Goal: Task Accomplishment & Management: Complete application form

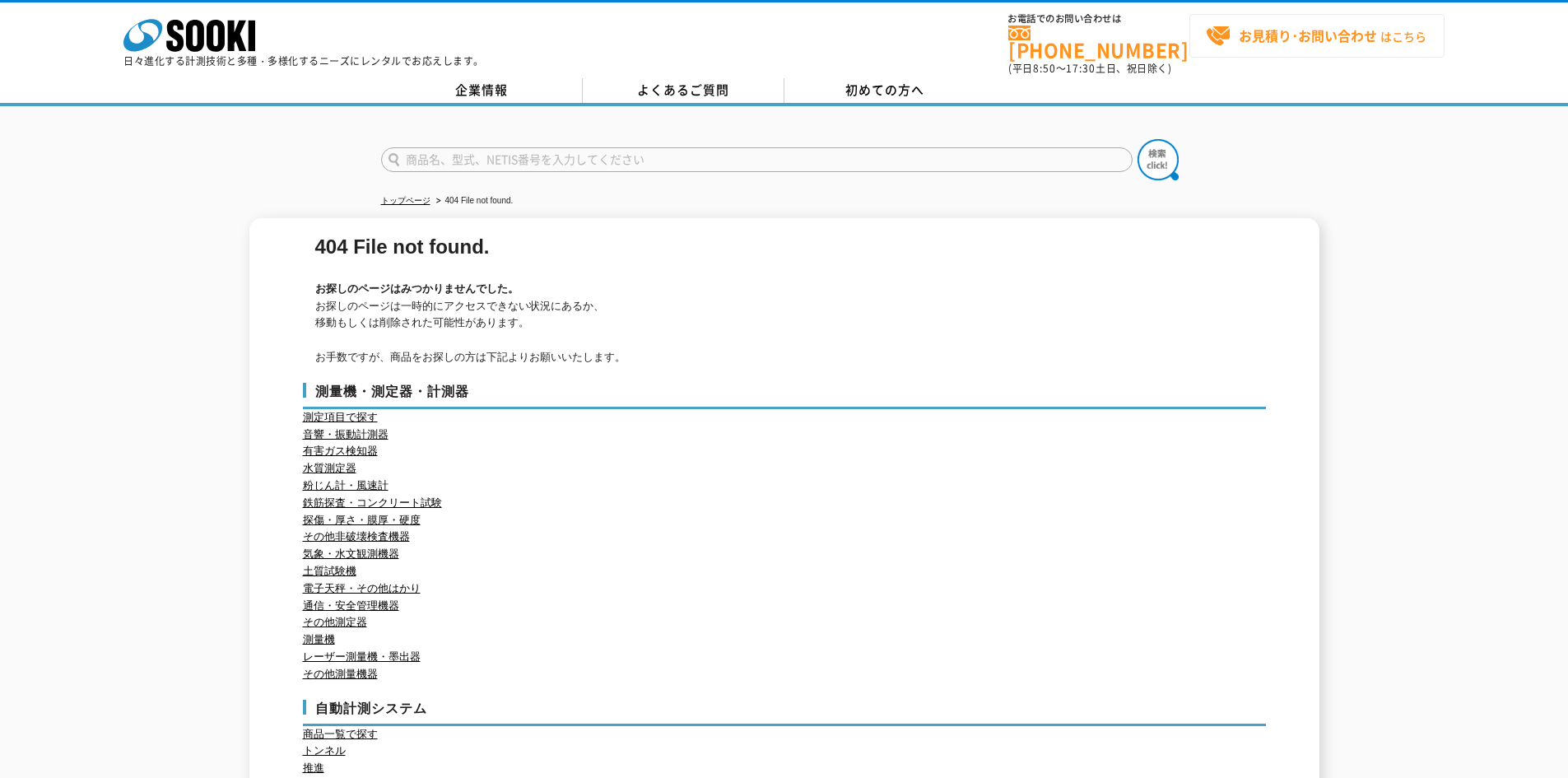
click at [1305, 40] on strong "お見積り･お問い合わせ" at bounding box center [1308, 35] width 139 height 20
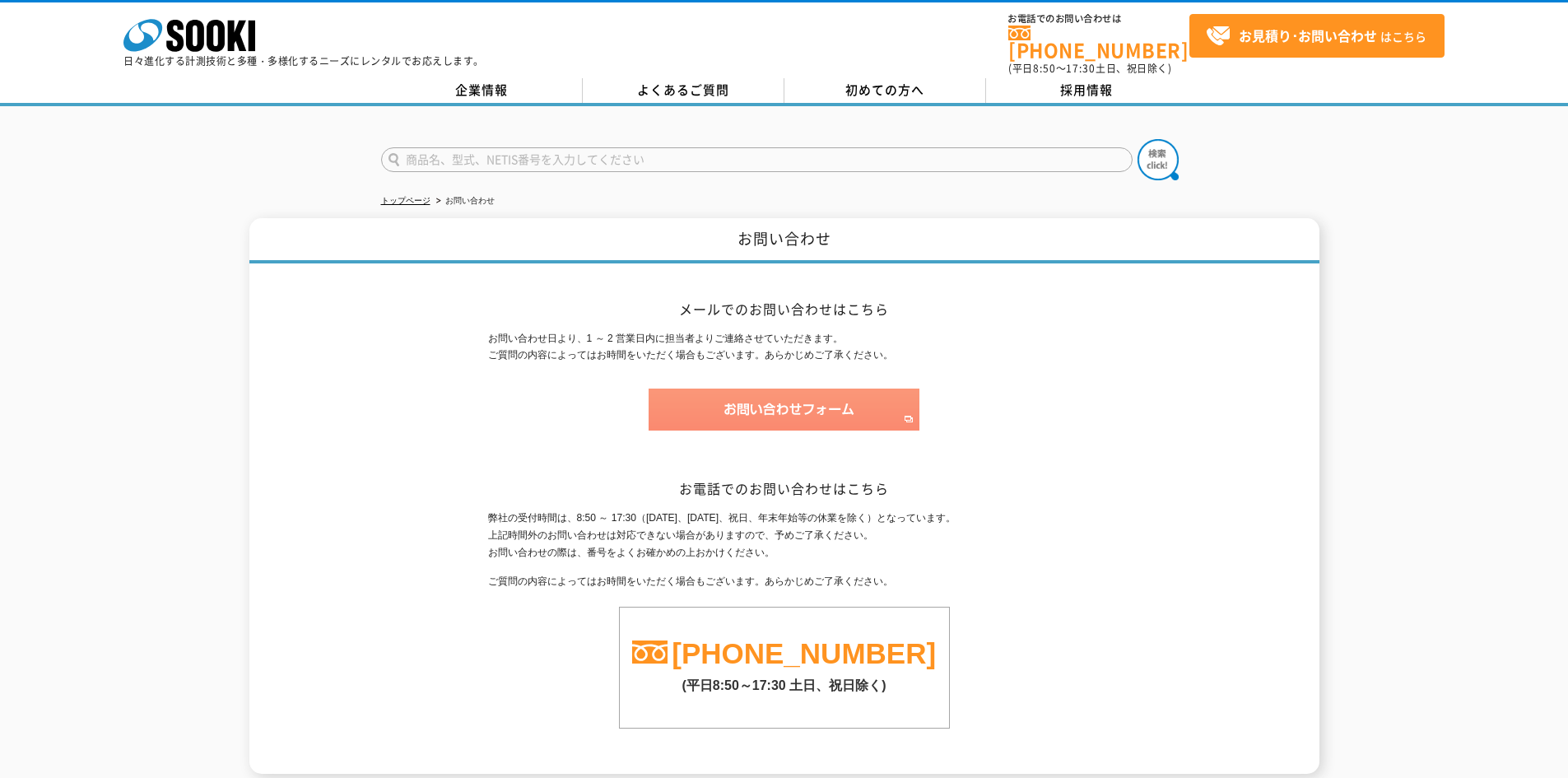
click at [769, 389] on img at bounding box center [784, 409] width 271 height 42
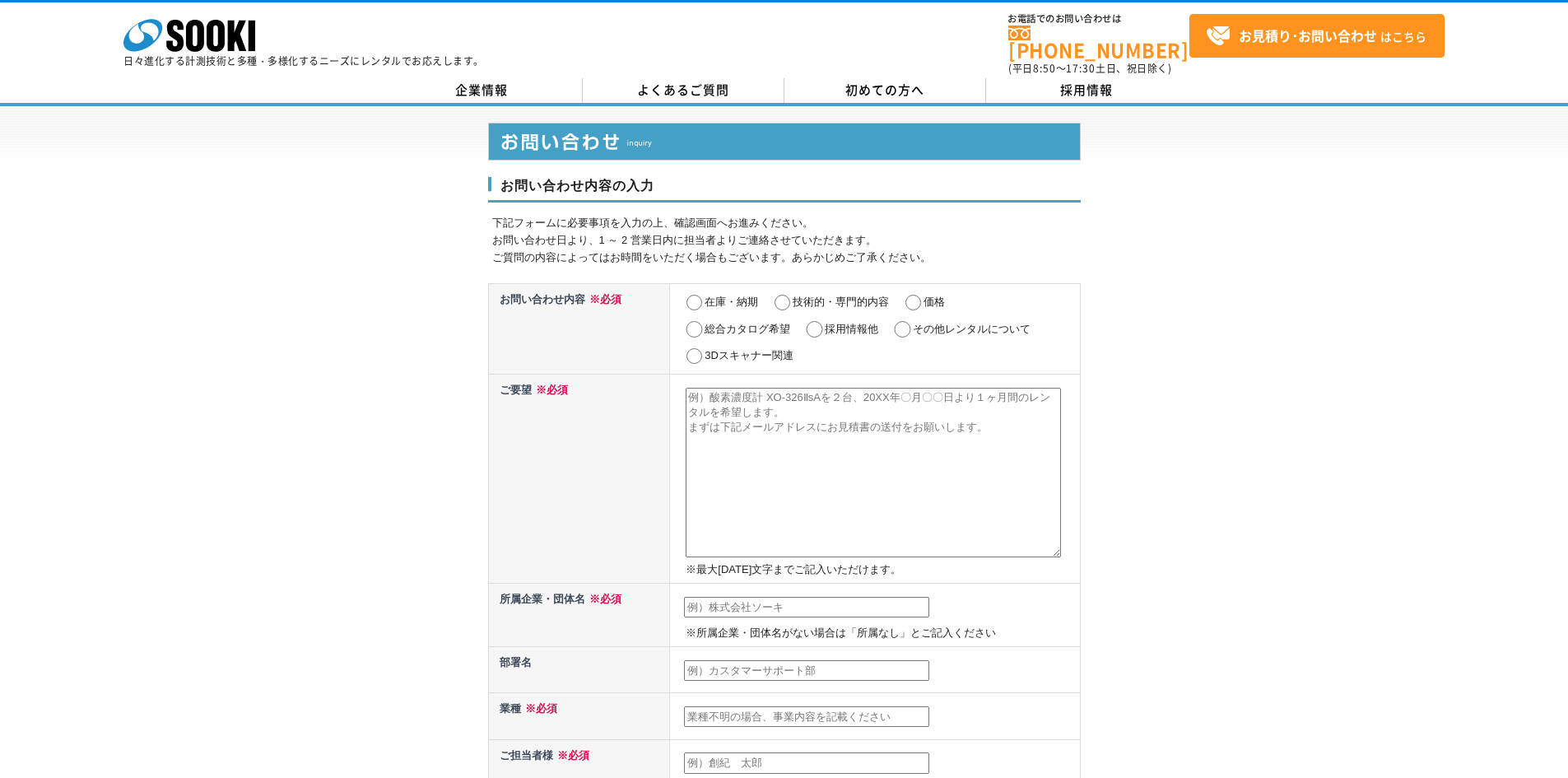
click at [786, 295] on input "技術的・専門的内容" at bounding box center [783, 303] width 21 height 16
radio input "true"
click at [816, 417] on textarea at bounding box center [873, 472] width 376 height 169
click at [759, 410] on textarea at bounding box center [873, 472] width 376 height 169
paste textarea "購買ご担当者様 お世話になっております。 営業製作所の遠藤でございます。 「必要な図面がなかなか見つからない」 「似たような案件を探すのに時間がかかる」 「外…"
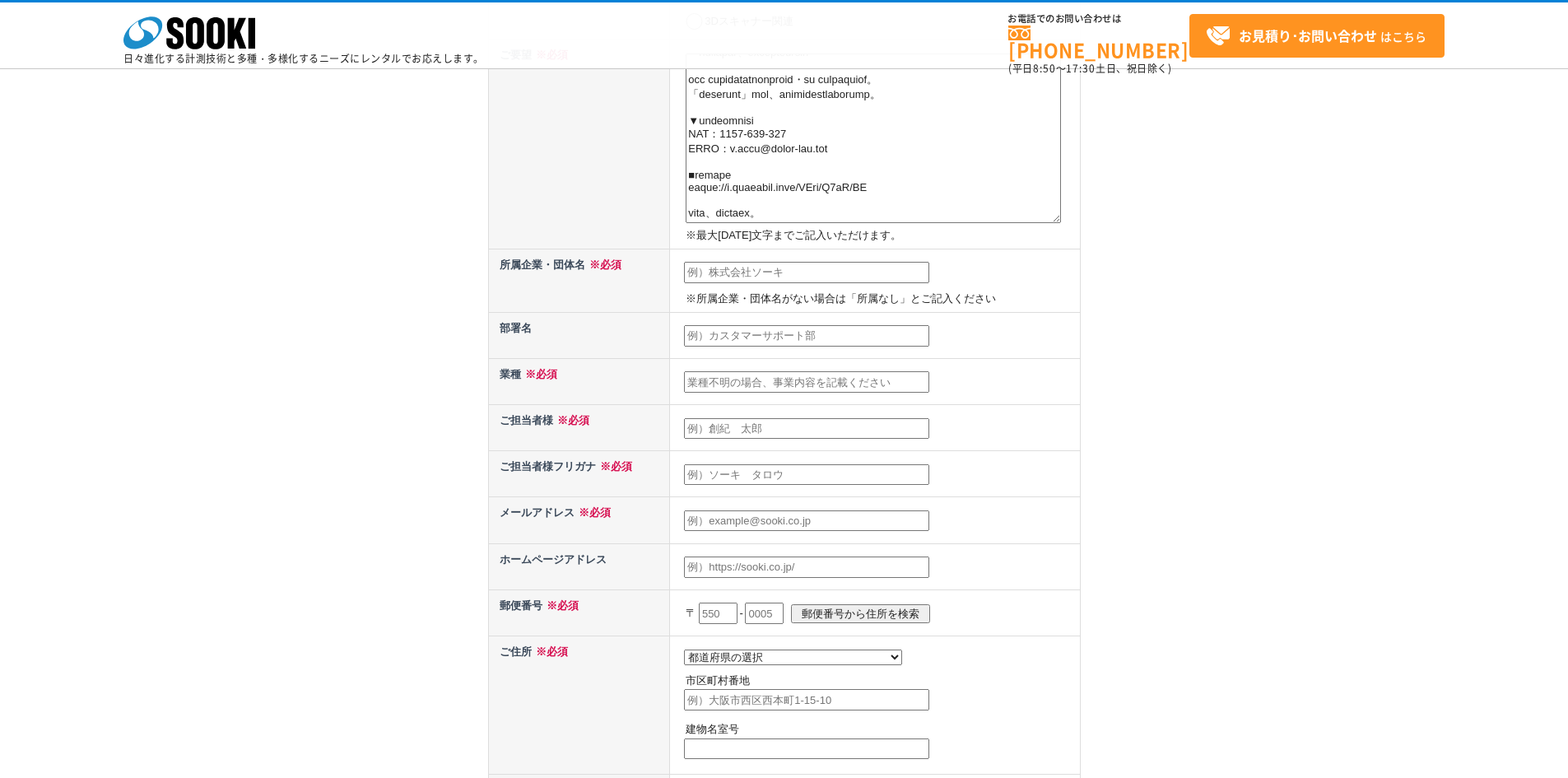
scroll to position [164, 0]
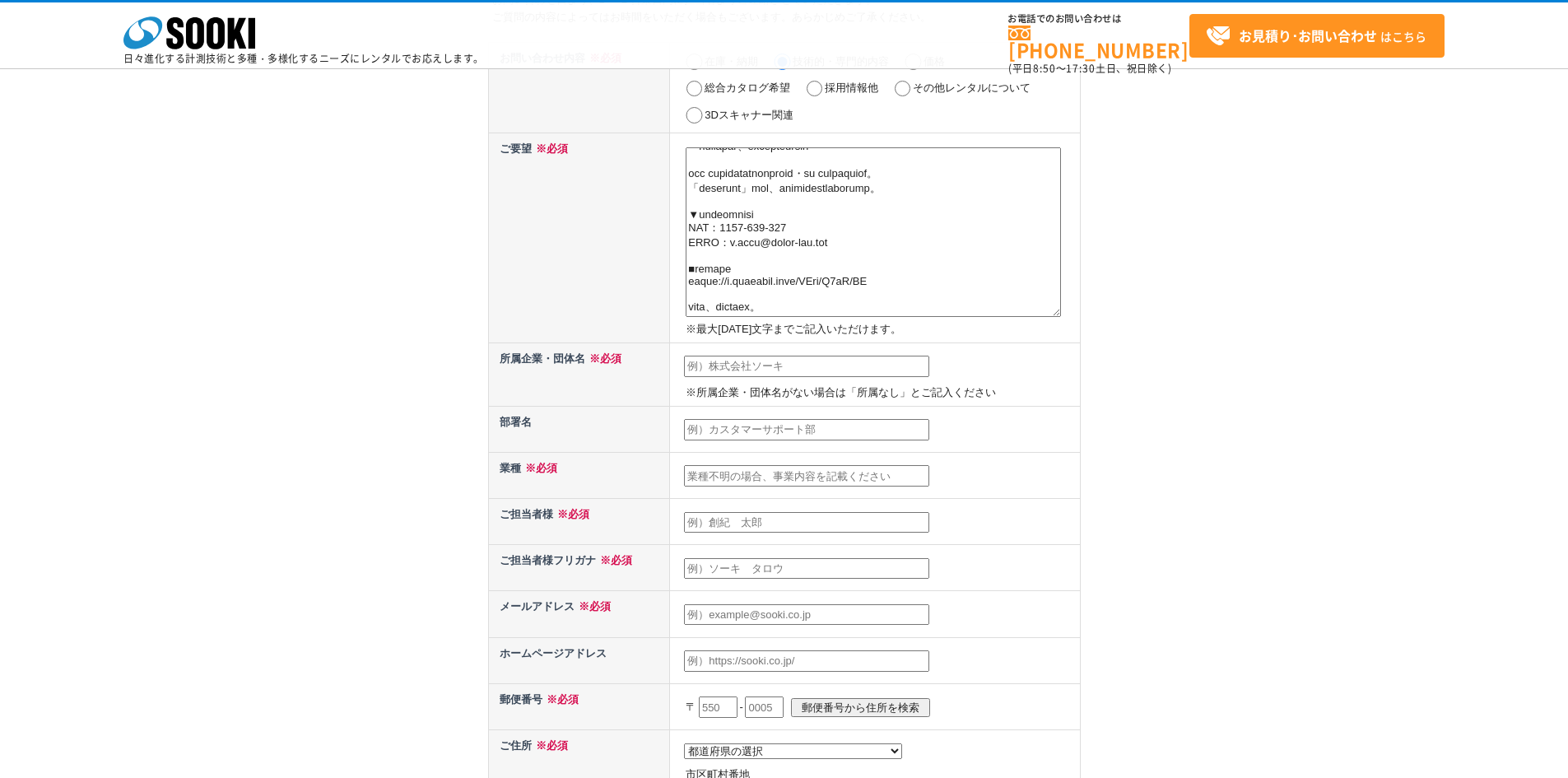
type textarea "購買ご担当者様 お世話になっております。 営業製作所の遠藤でございます。 「必要な図面がなかなか見つからない」 「似たような案件を探すのに時間がかかる」 「外…"
click at [713, 367] on input "text" at bounding box center [807, 366] width 246 height 21
type input "営業製作所株式会社"
click at [753, 426] on input "text" at bounding box center [807, 430] width 246 height 21
type input "販売促進部"
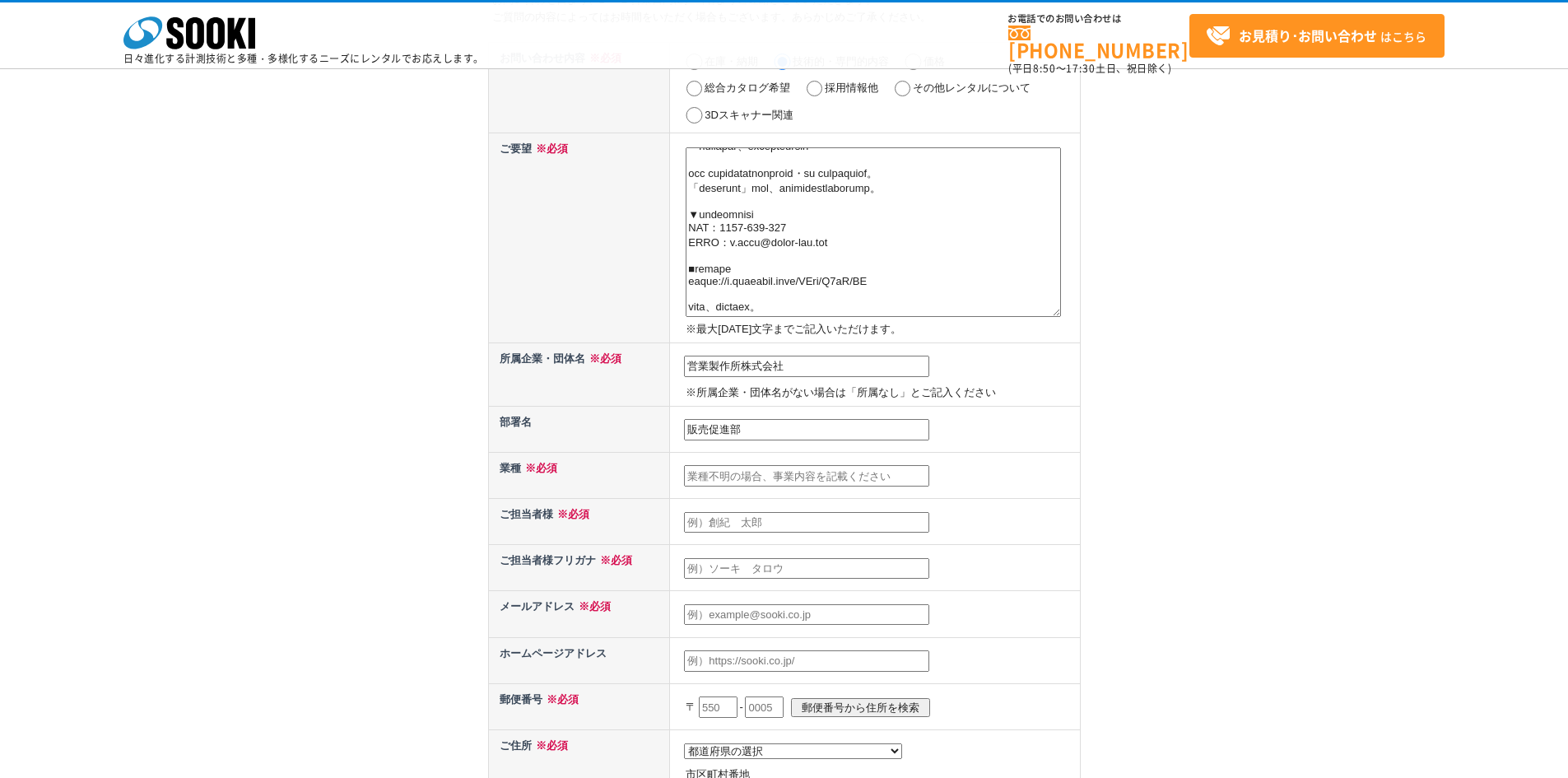
click at [747, 479] on input "text" at bounding box center [807, 476] width 246 height 21
type input "IT"
drag, startPoint x: 718, startPoint y: 518, endPoint x: 739, endPoint y: 531, distance: 24.7
click at [721, 520] on input "text" at bounding box center [807, 523] width 246 height 21
type input "遠藤 光"
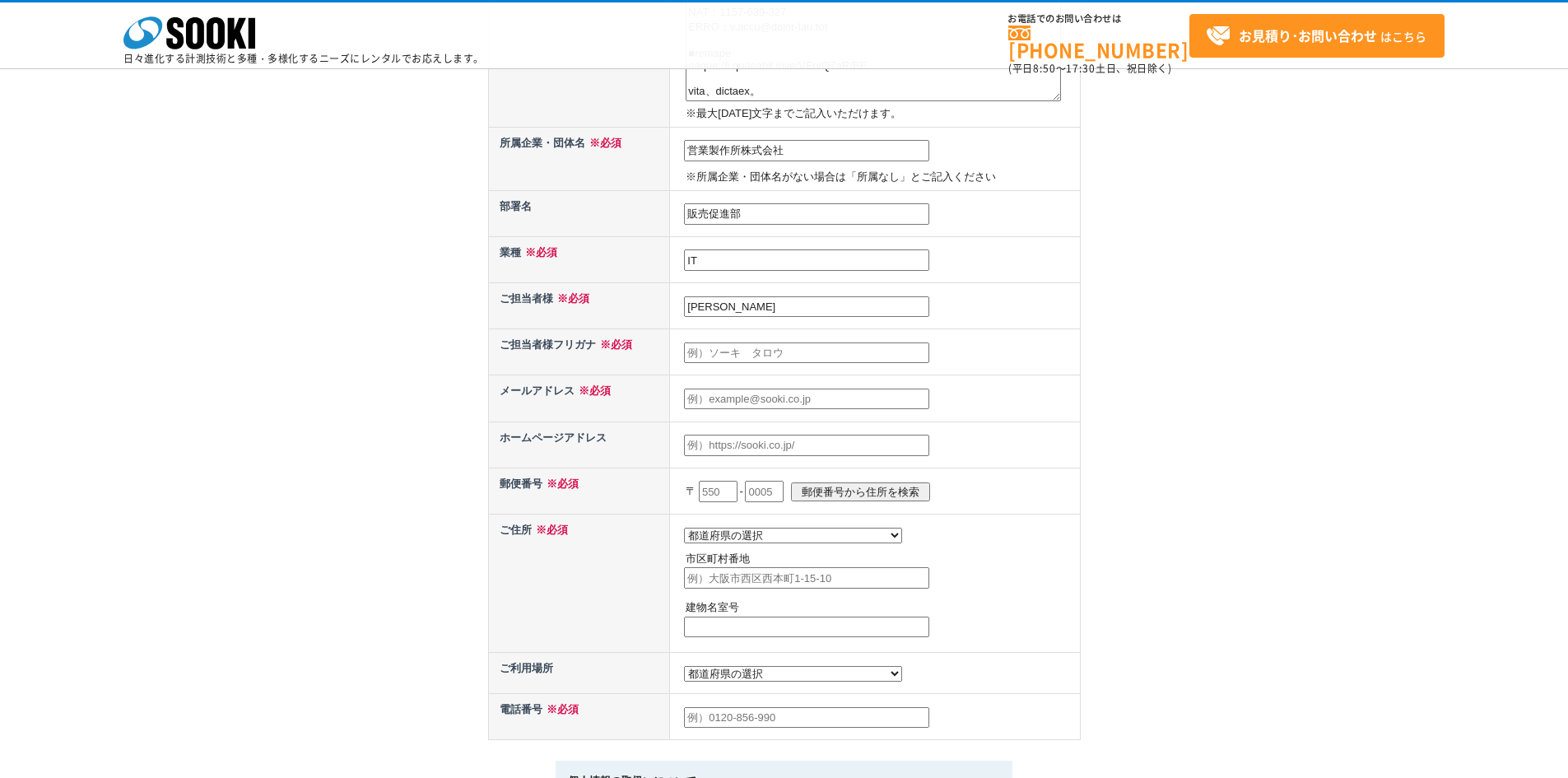
scroll to position [412, 0]
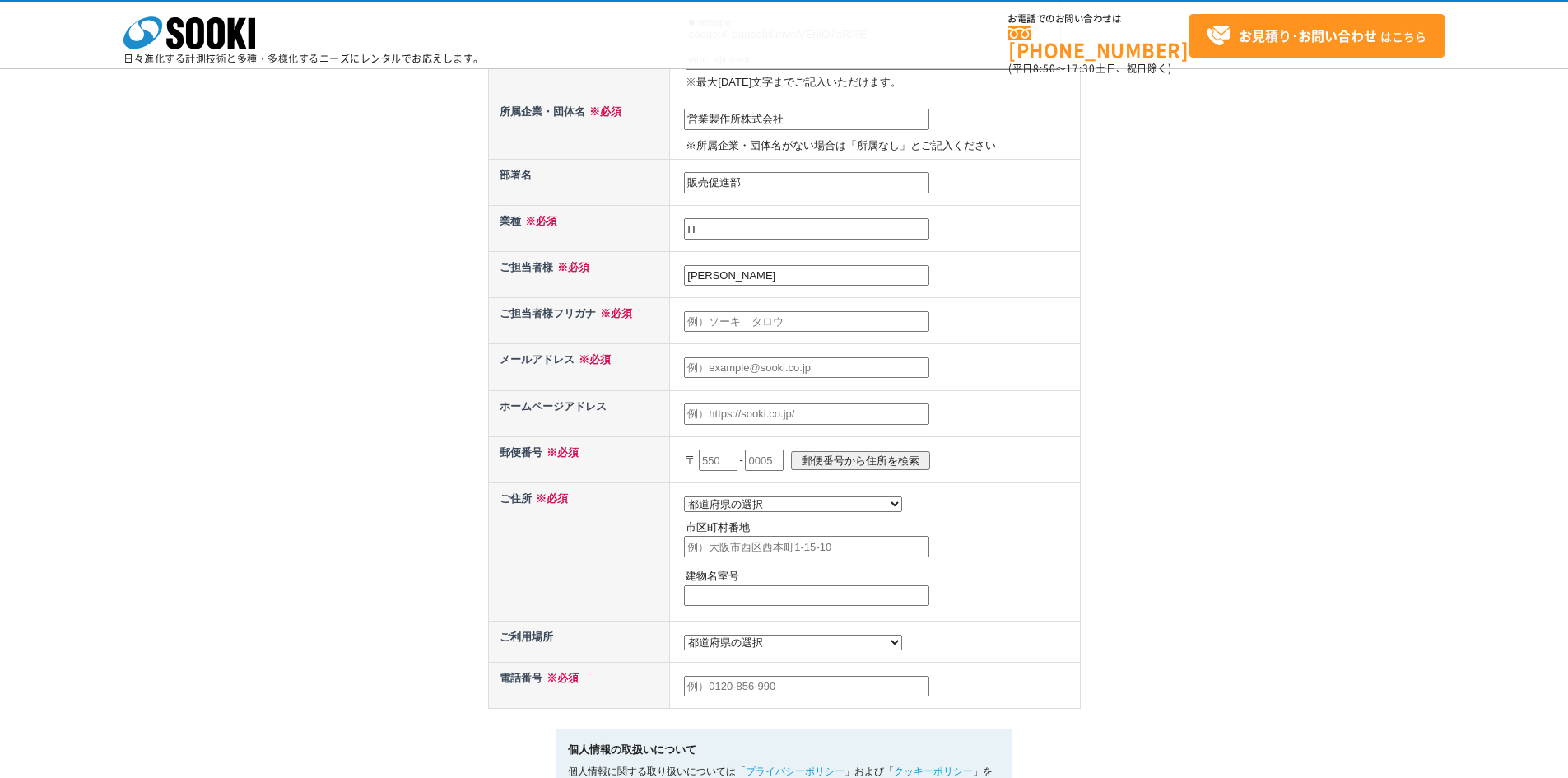
click at [727, 320] on input "text" at bounding box center [807, 322] width 246 height 21
type input "エンドウ　ヒカル"
click at [742, 368] on input "text" at bounding box center [807, 368] width 246 height 21
type input "h.endo@eigyo-mfg.com"
click at [756, 414] on input "text" at bounding box center [807, 414] width 246 height 21
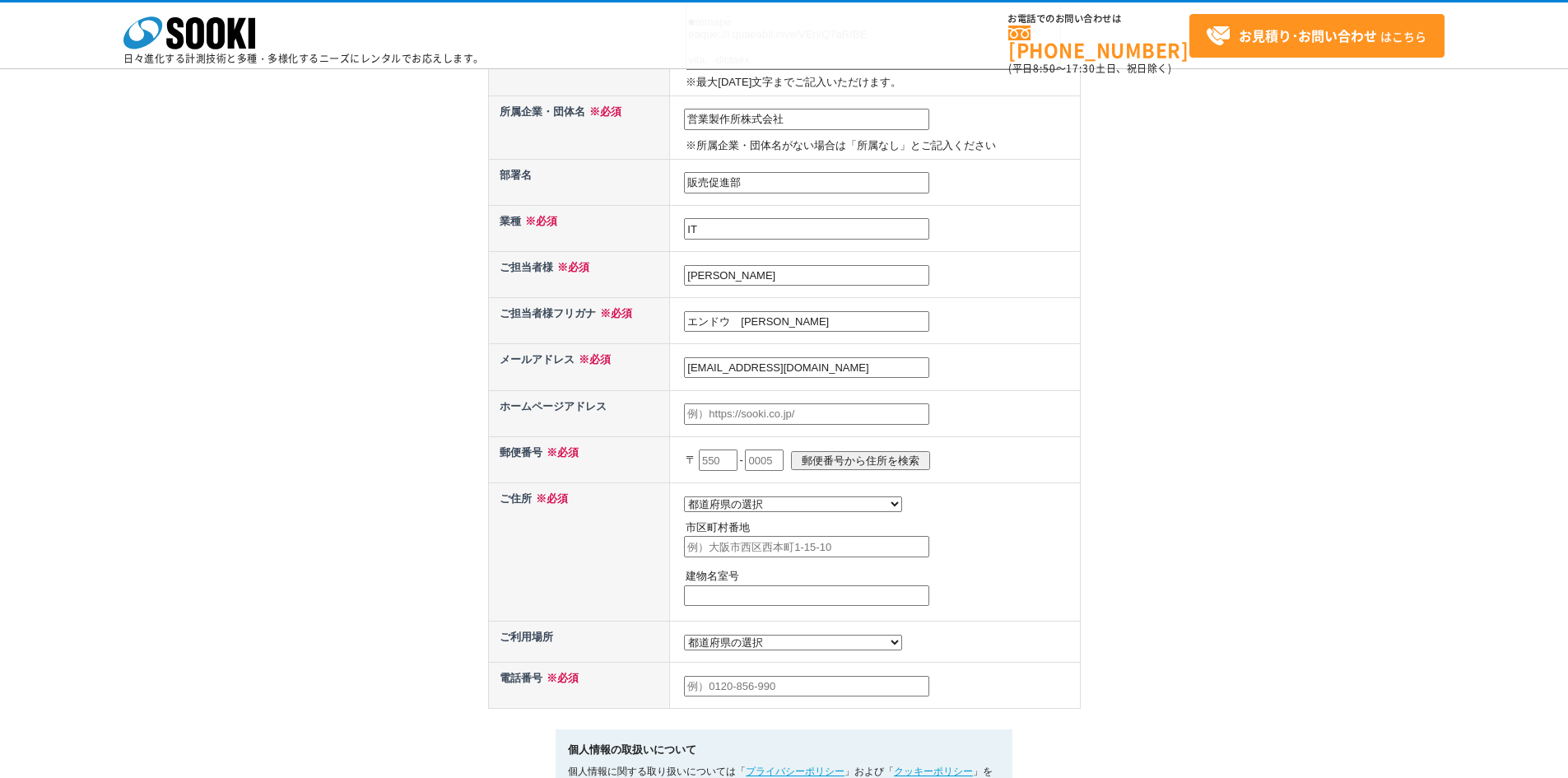
click at [724, 462] on input "text" at bounding box center [718, 460] width 38 height 21
type input "550"
drag, startPoint x: 769, startPoint y: 459, endPoint x: 778, endPoint y: 472, distance: 15.8
click at [769, 459] on input "text" at bounding box center [764, 460] width 38 height 21
type input "0001"
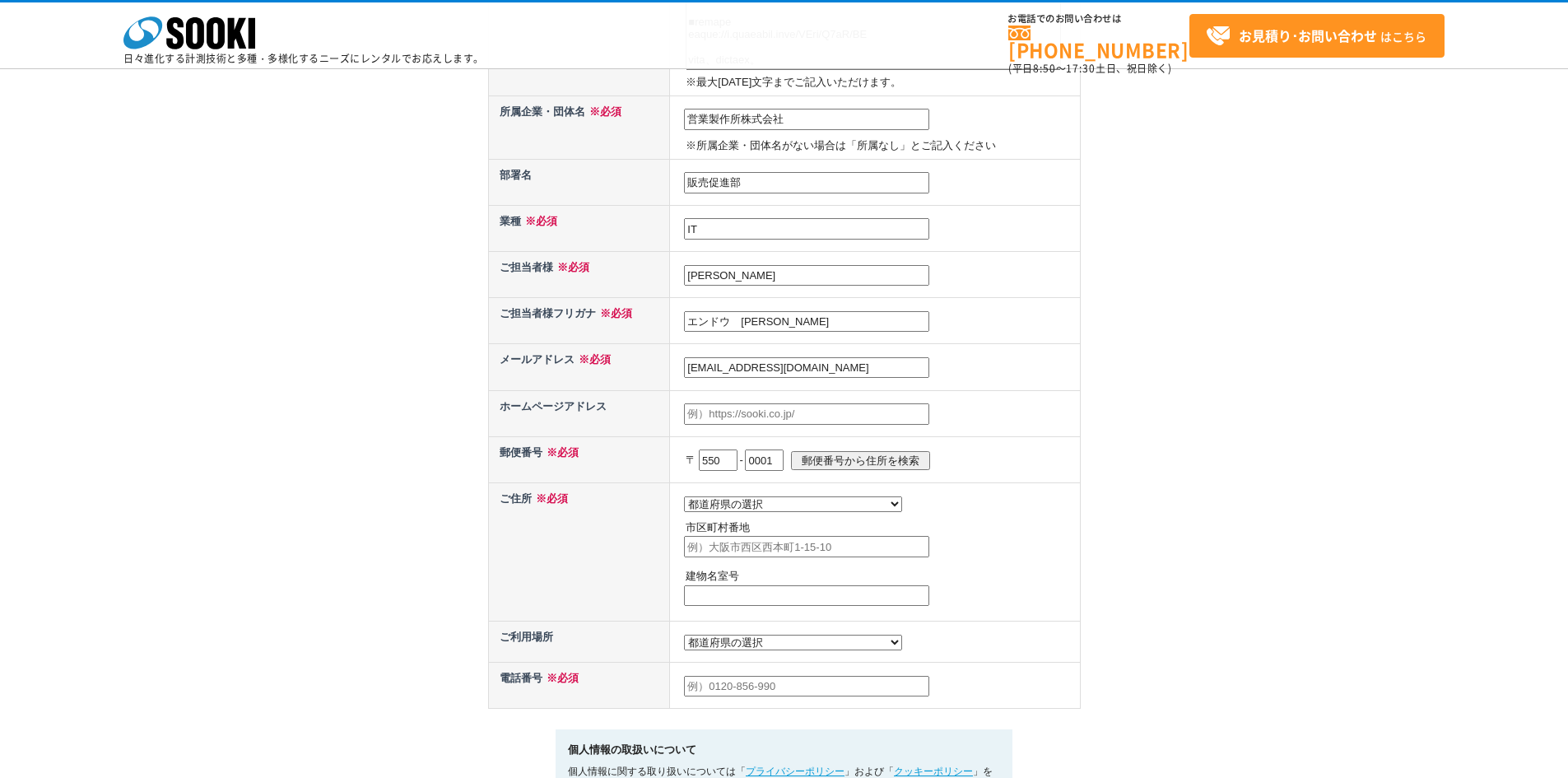
click at [843, 458] on input "郵便番号から住所を検索" at bounding box center [861, 460] width 139 height 19
select select "27"
type input "大阪市西区土佐堀"
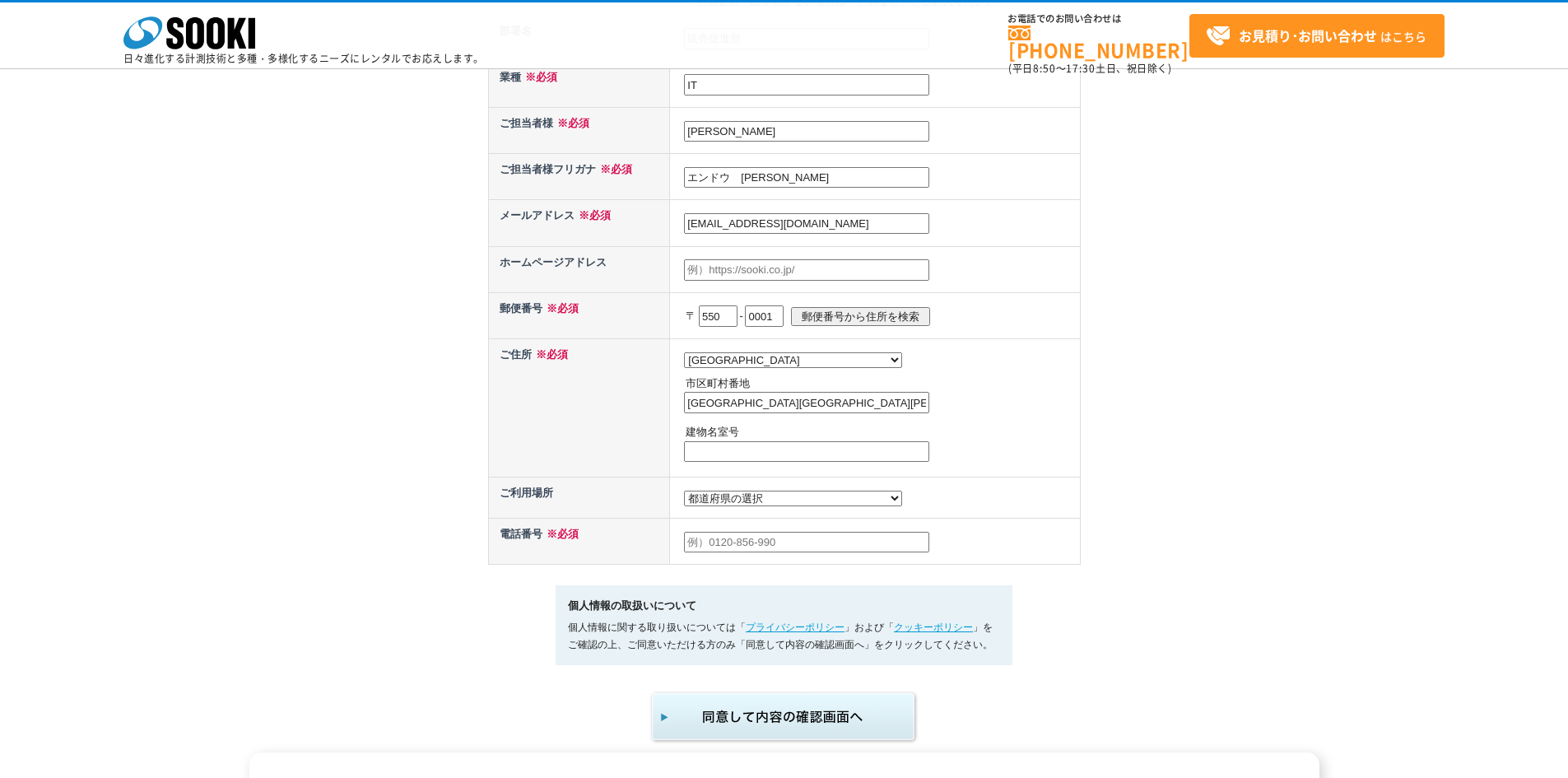
scroll to position [577, 0]
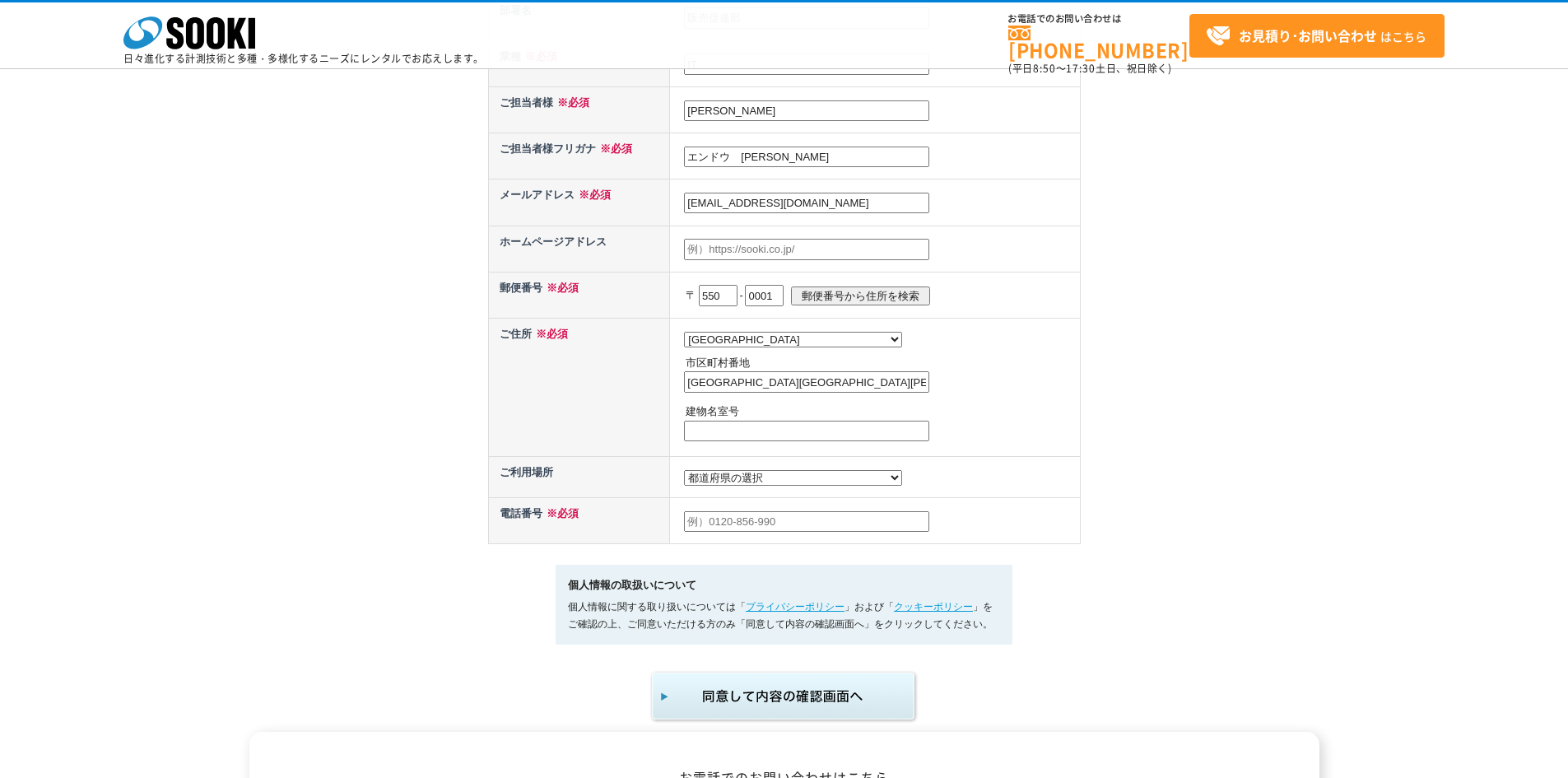
click at [732, 432] on input "text" at bounding box center [807, 431] width 246 height 21
drag, startPoint x: 729, startPoint y: 430, endPoint x: 610, endPoint y: 427, distance: 119.0
click at [611, 428] on tr "ご住所 ※必須 都道府県の選択 北海道 青森県 岩手県 宮城県 秋田県 山形県 福島県 茨城県 栃木県 群馬県 埼玉県 千葉県 東京都 神奈川県 新潟県 富山…" at bounding box center [784, 387] width 592 height 139
type input "KDX土佐堀ビル2階"
drag, startPoint x: 785, startPoint y: 401, endPoint x: 793, endPoint y: 387, distance: 16.1
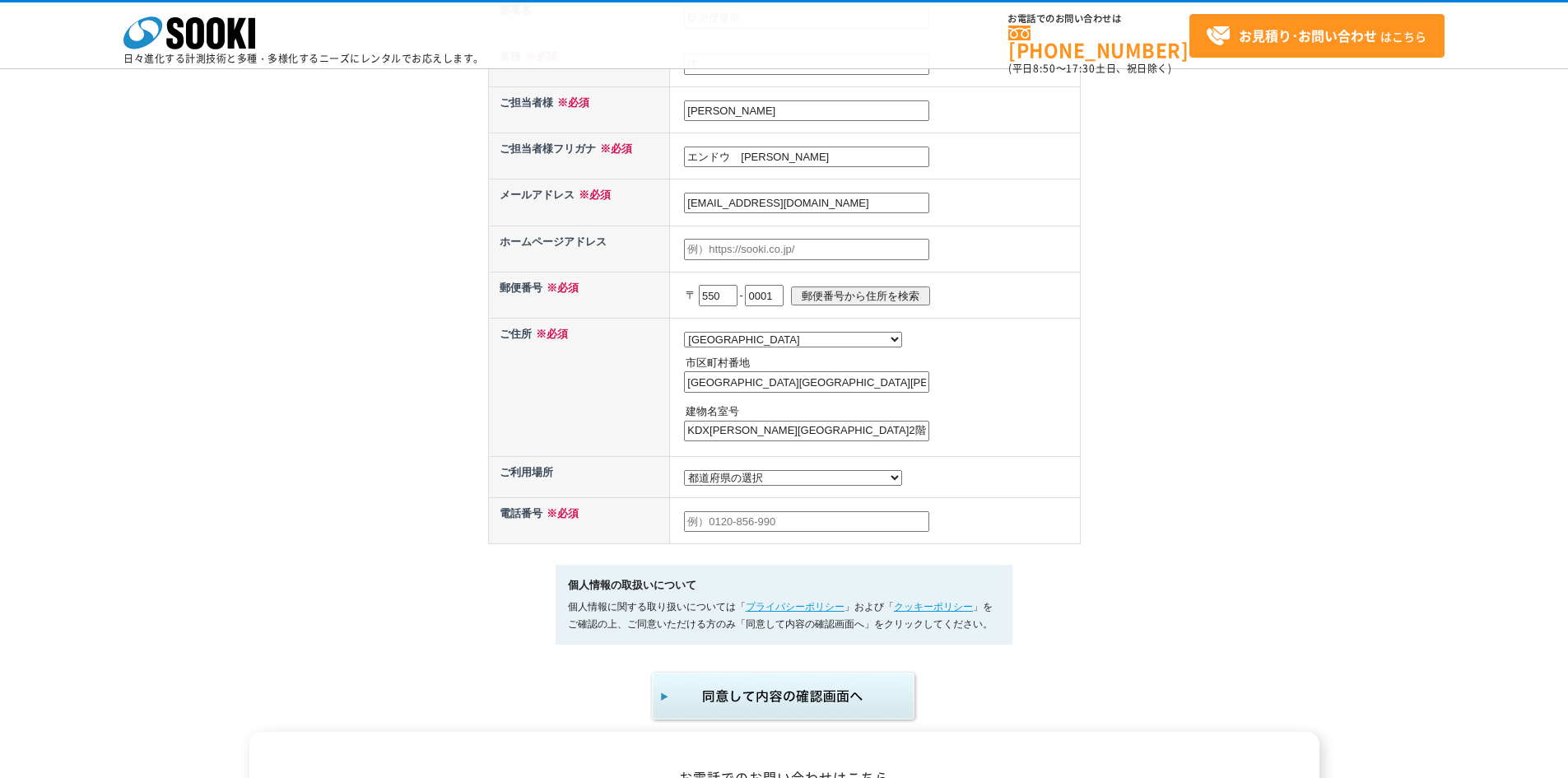
click at [788, 398] on td "都道府県の選択 北海道 青森県 岩手県 宮城県 秋田県 山形県 福島県 茨城県 栃木県 群馬県 埼玉県 千葉県 東京都 神奈川県 新潟県 富山県 石川県 福井…" at bounding box center [874, 387] width 410 height 139
click at [793, 387] on input "大阪市西区土佐堀" at bounding box center [807, 382] width 246 height 21
paste input "1-5-11"
type input "大阪市西区土佐堀1-5-11"
click at [1097, 483] on div "お問い合わせ内容の入力 下記フォームに必要事項を入力の上、確認画面へお進みください。 お問い合わせ日より、1 ～ 2 営業日内に担当者よりご連絡させていただき…" at bounding box center [784, 88] width 1568 height 1271
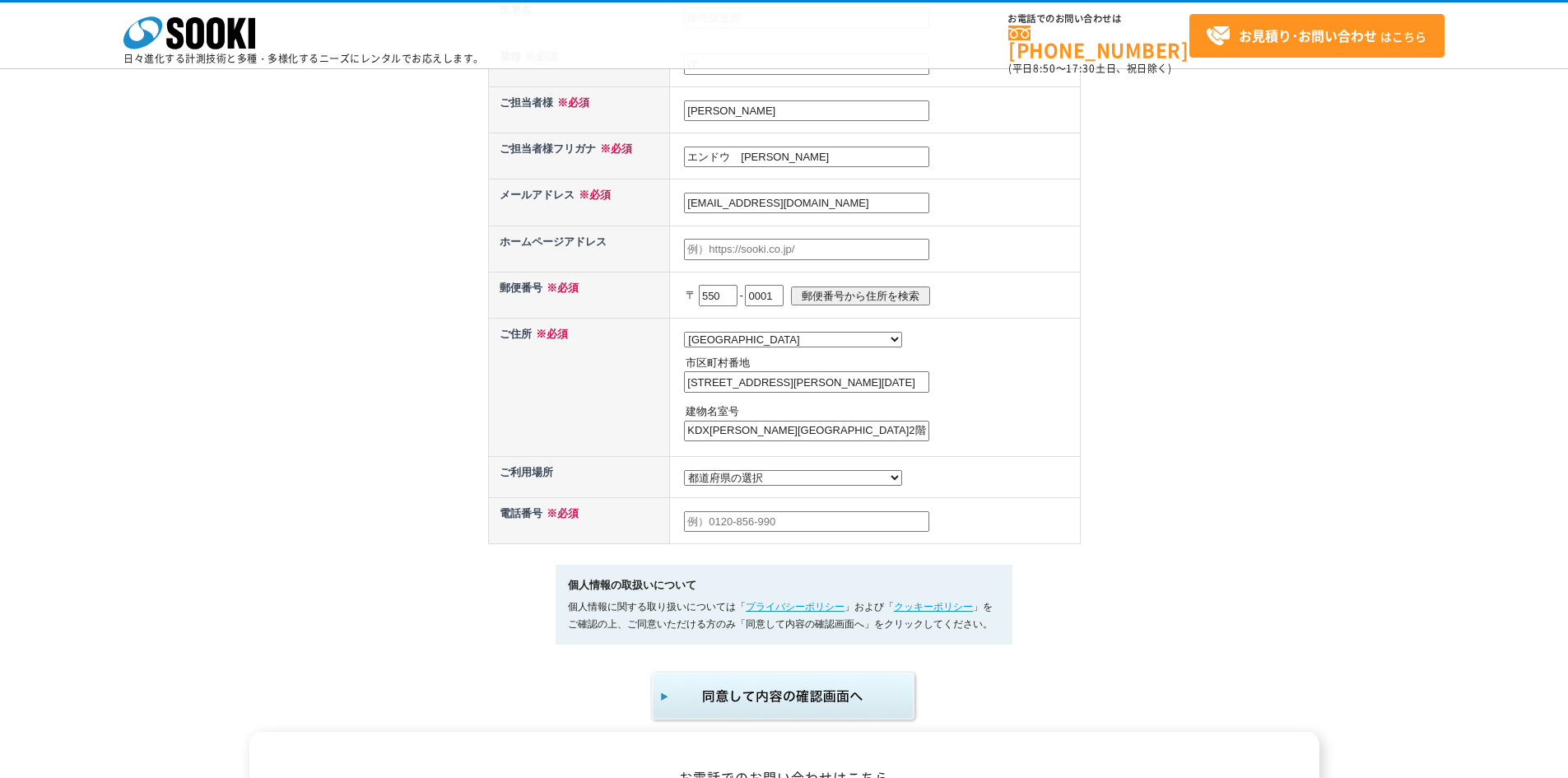
click at [727, 484] on select "都道府県の選択 利用場所未定 北海道 青森県 岩手県 宮城県 秋田県 山形県 福島県 茨城県 栃木県 群馬県 埼玉県 千葉県 東京都 神奈川県 新潟県 富山県…" at bounding box center [793, 478] width 218 height 15
select select "27"
click at [684, 474] on select "都道府県の選択 利用場所未定 北海道 青森県 岩手県 宮城県 秋田県 山形県 福島県 茨城県 栃木県 群馬県 埼玉県 千葉県 東京都 神奈川県 新潟県 富山県…" at bounding box center [793, 478] width 218 height 15
click at [721, 532] on input "text" at bounding box center [807, 522] width 246 height 21
type input "06-6136-8027"
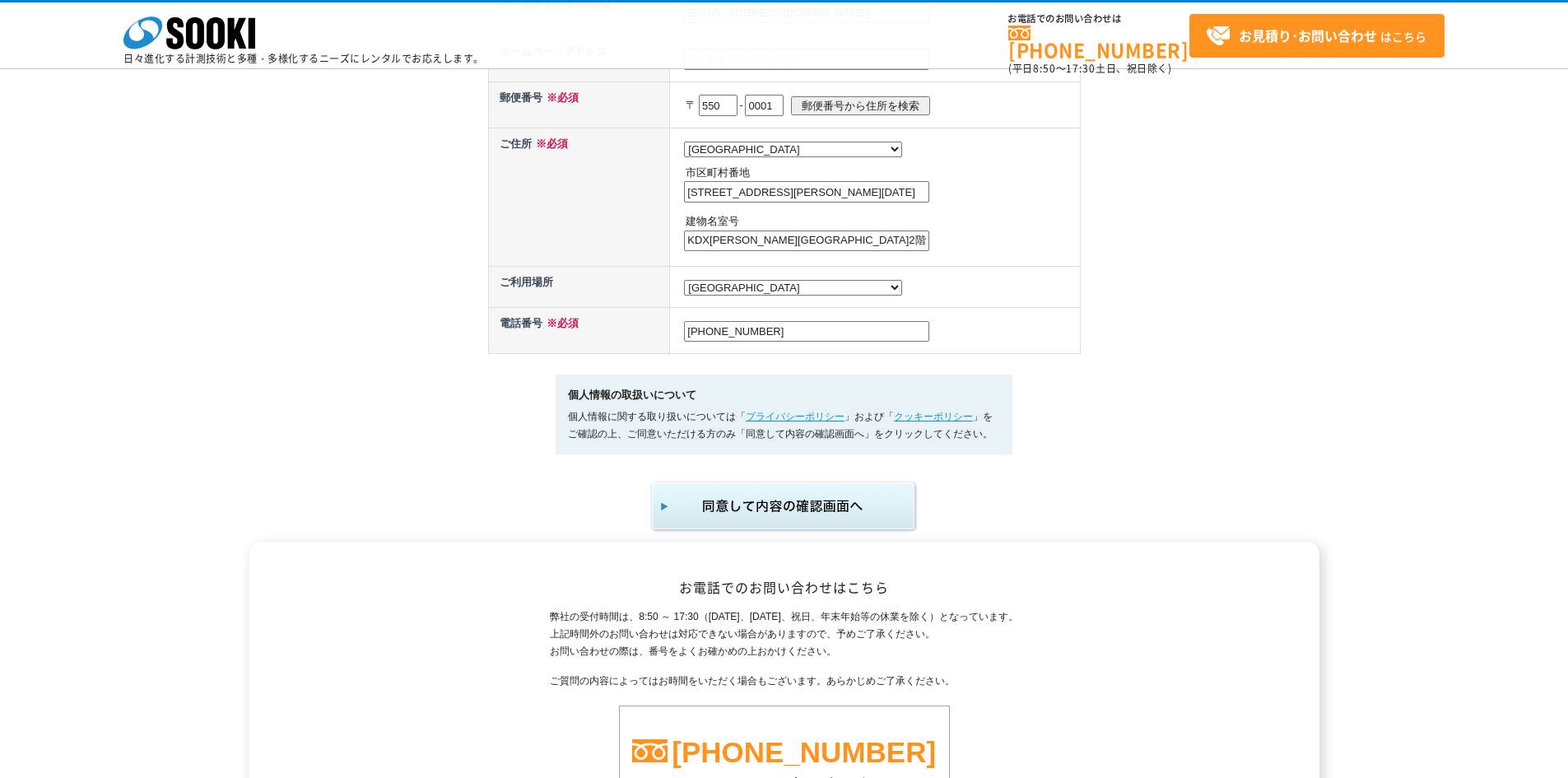
scroll to position [823, 0]
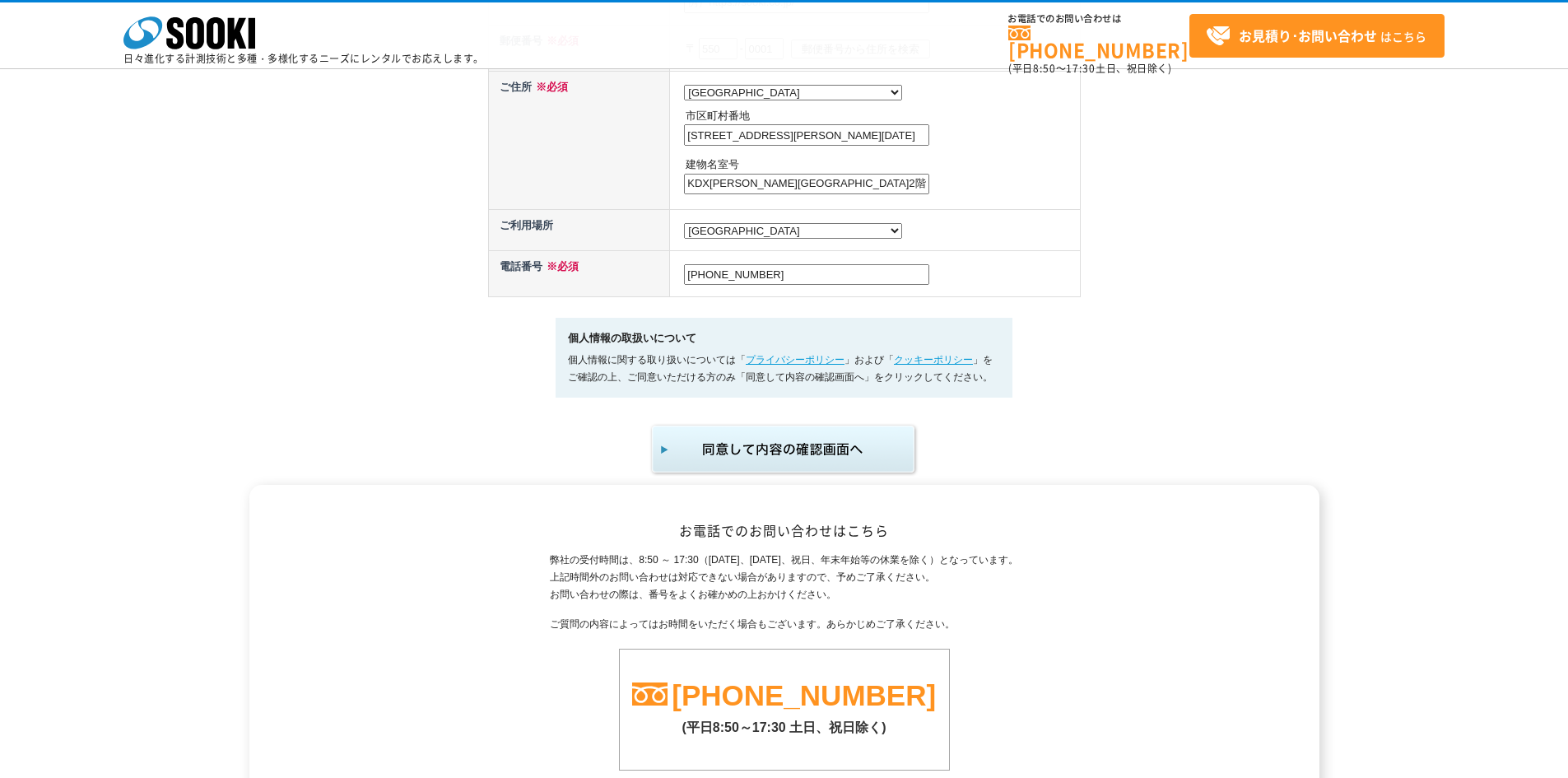
click at [760, 460] on img "submit" at bounding box center [784, 450] width 270 height 55
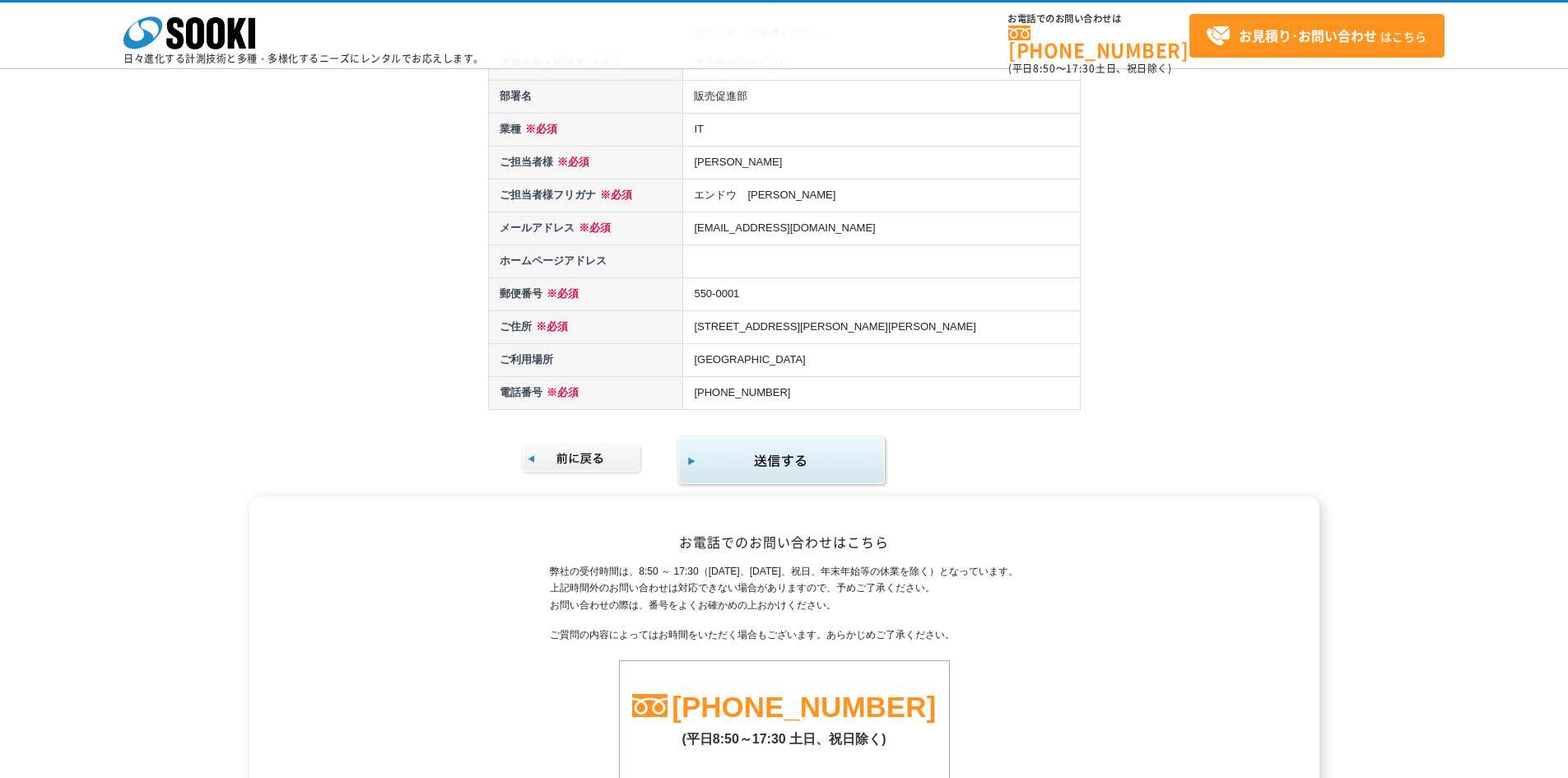
scroll to position [659, 0]
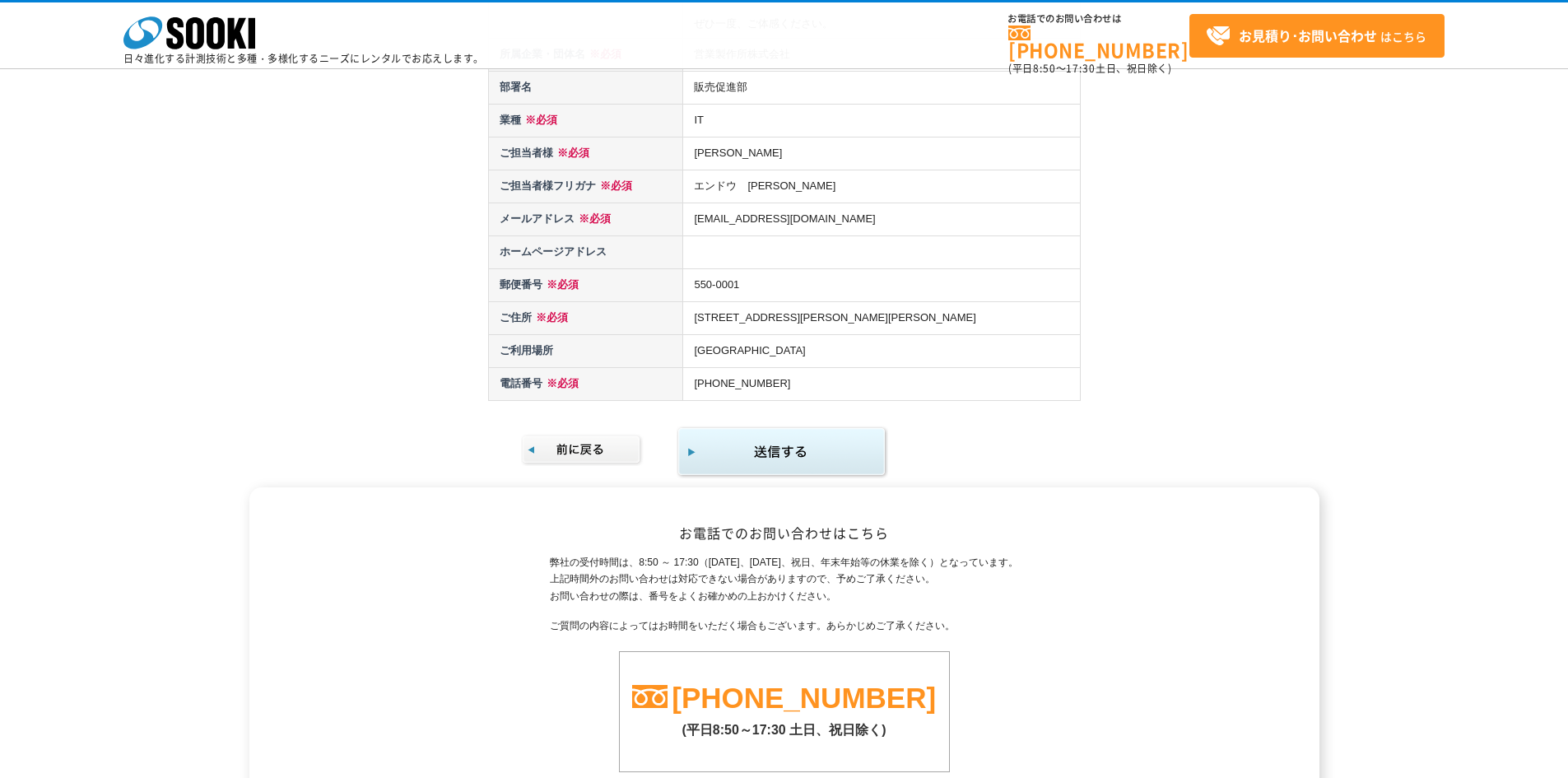
click at [781, 467] on img "submit" at bounding box center [782, 453] width 211 height 54
